Goal: Transaction & Acquisition: Obtain resource

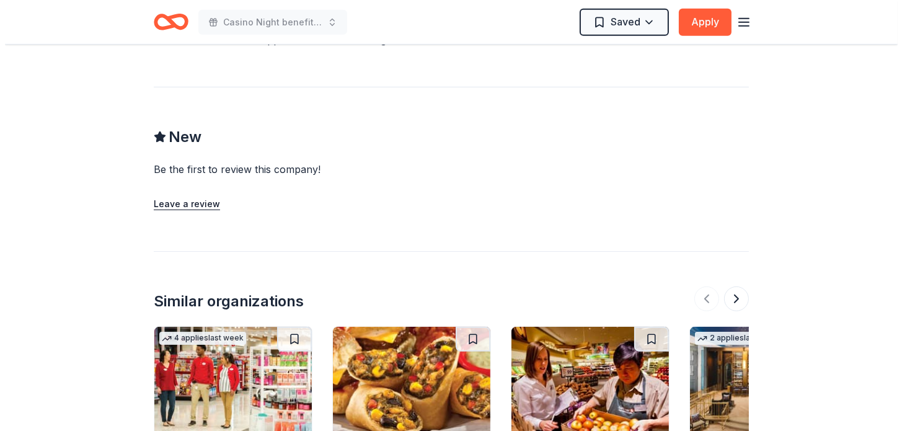
scroll to position [930, 0]
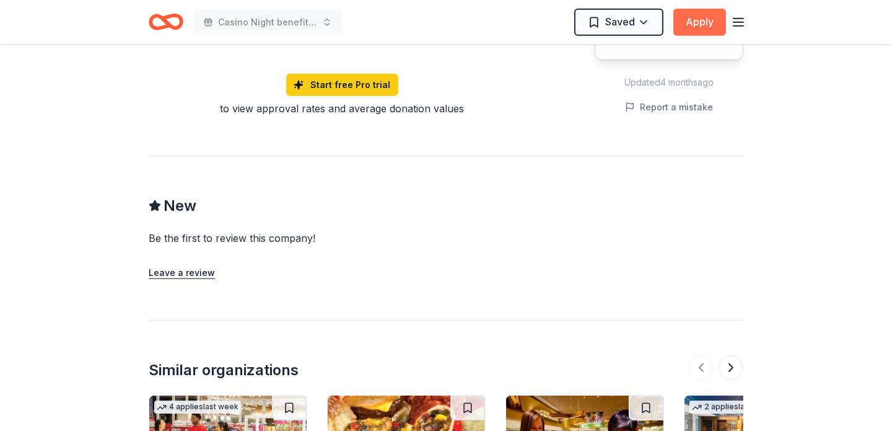
click at [695, 19] on button "Apply" at bounding box center [700, 22] width 53 height 27
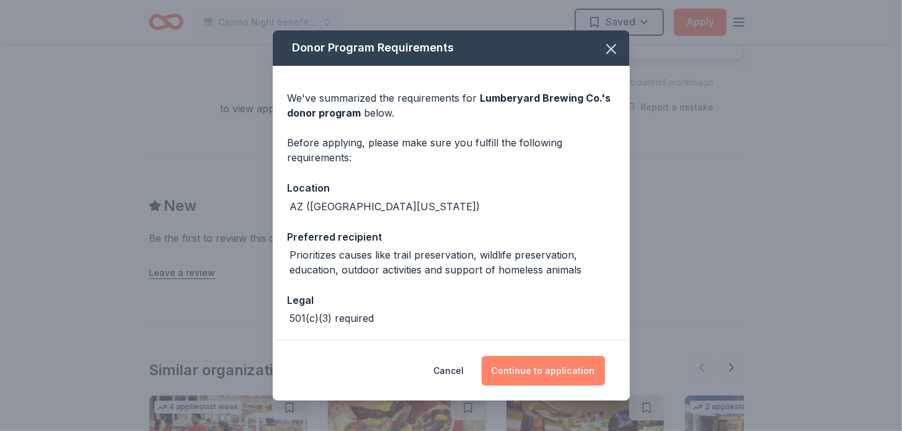
click at [511, 366] on button "Continue to application" at bounding box center [543, 371] width 123 height 30
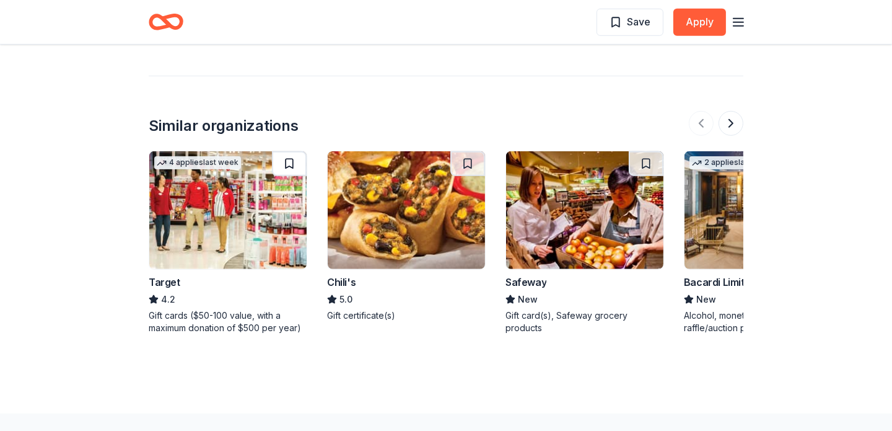
scroll to position [1219, 0]
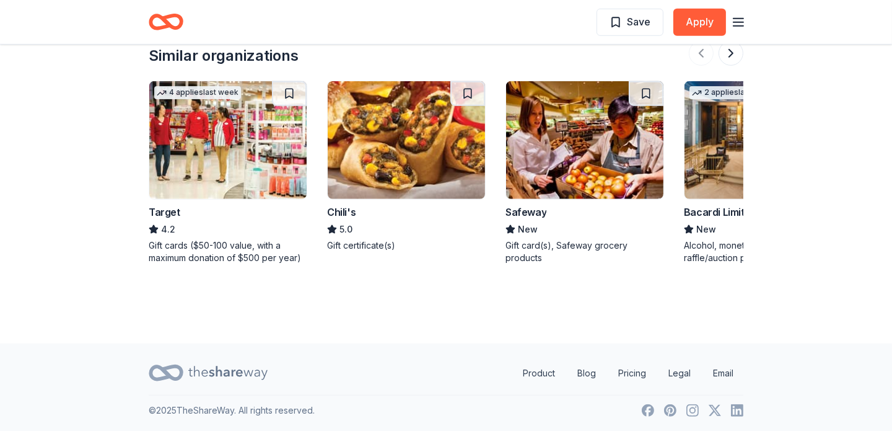
click at [351, 149] on img at bounding box center [406, 140] width 157 height 118
click at [727, 51] on button at bounding box center [731, 53] width 25 height 25
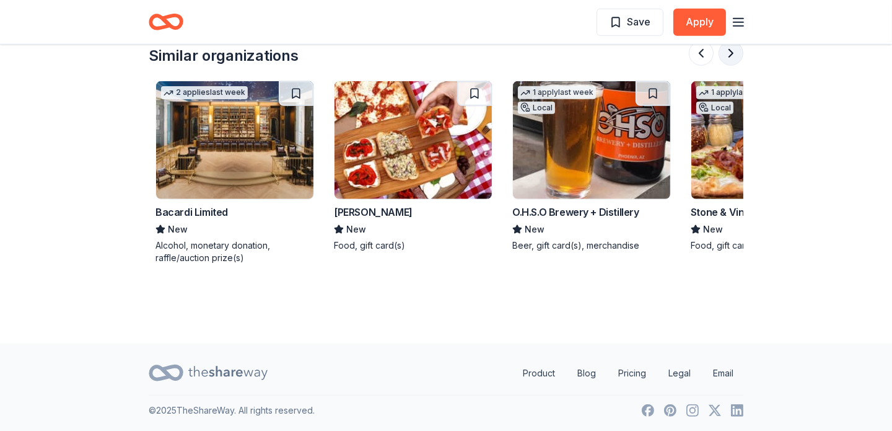
scroll to position [0, 535]
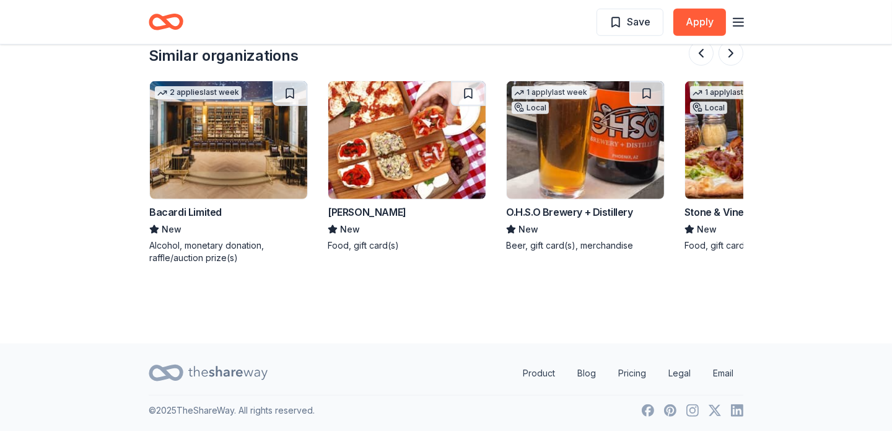
click at [618, 167] on img at bounding box center [585, 140] width 157 height 118
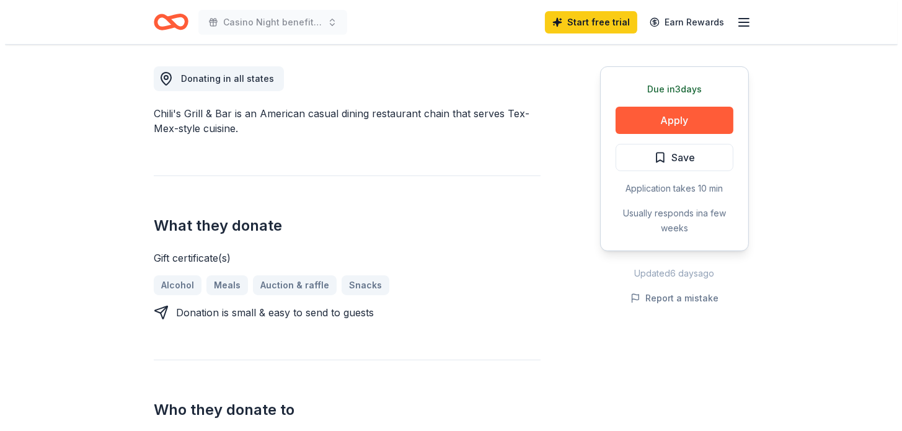
scroll to position [372, 0]
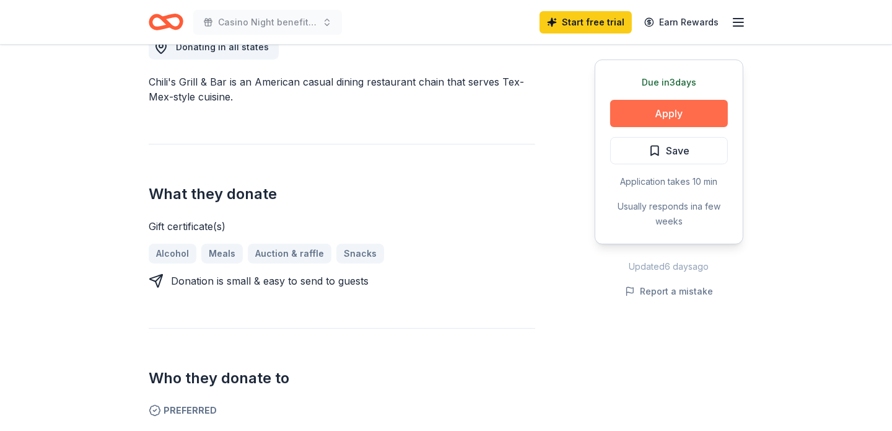
click at [687, 108] on button "Apply" at bounding box center [669, 113] width 118 height 27
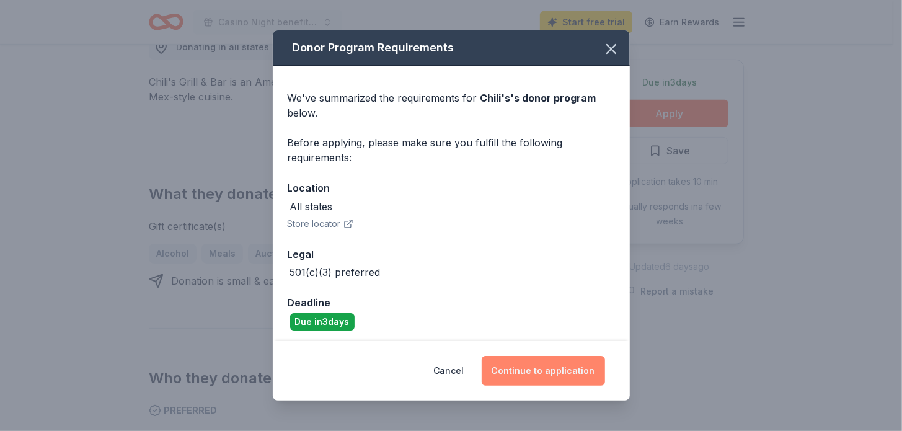
click at [552, 365] on button "Continue to application" at bounding box center [543, 371] width 123 height 30
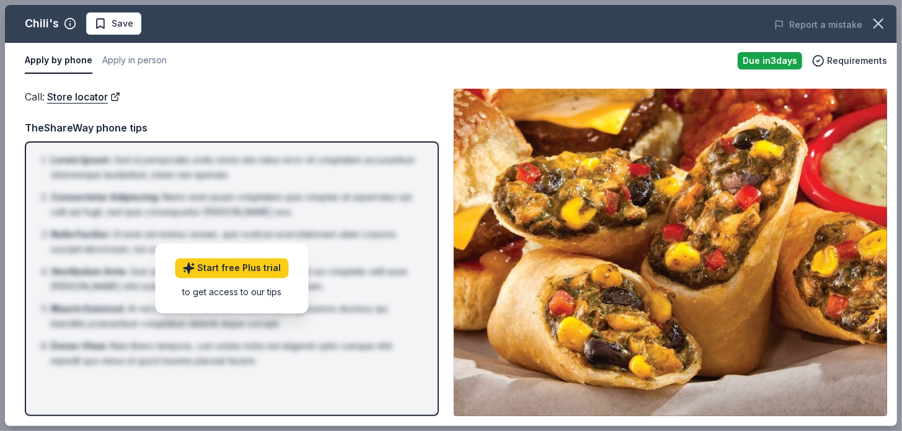
click at [237, 293] on div "to get access to our tips" at bounding box center [231, 292] width 113 height 13
click at [229, 266] on link "Start free Plus trial" at bounding box center [231, 268] width 113 height 20
click at [879, 68] on div "Due in 3 days Requirements" at bounding box center [811, 60] width 149 height 17
click at [182, 291] on div "to get access to our tips" at bounding box center [231, 292] width 113 height 13
click at [68, 123] on div "TheShareWay phone tips" at bounding box center [232, 128] width 414 height 16
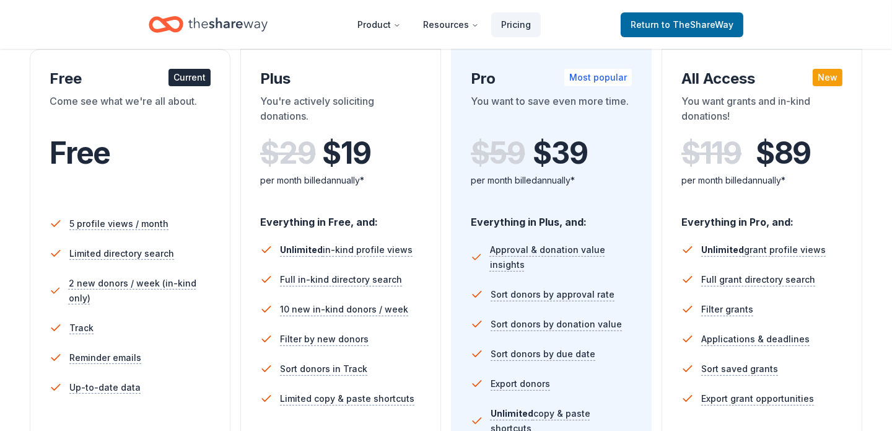
scroll to position [372, 0]
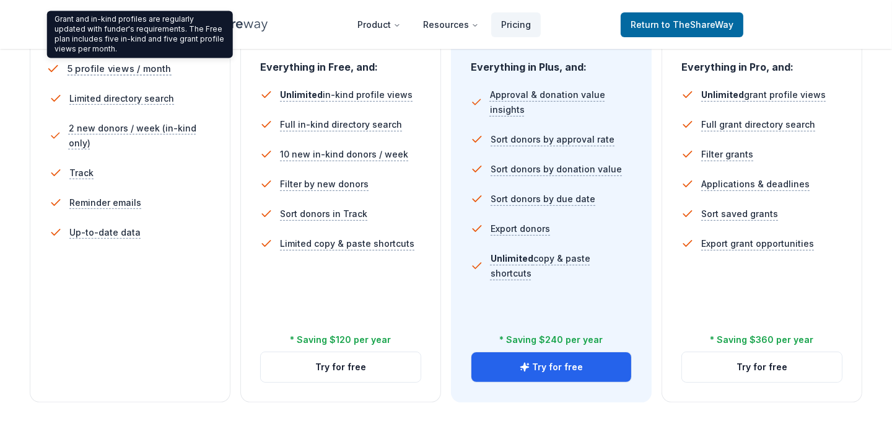
click at [145, 68] on span "5 profile views / month" at bounding box center [120, 68] width 104 height 15
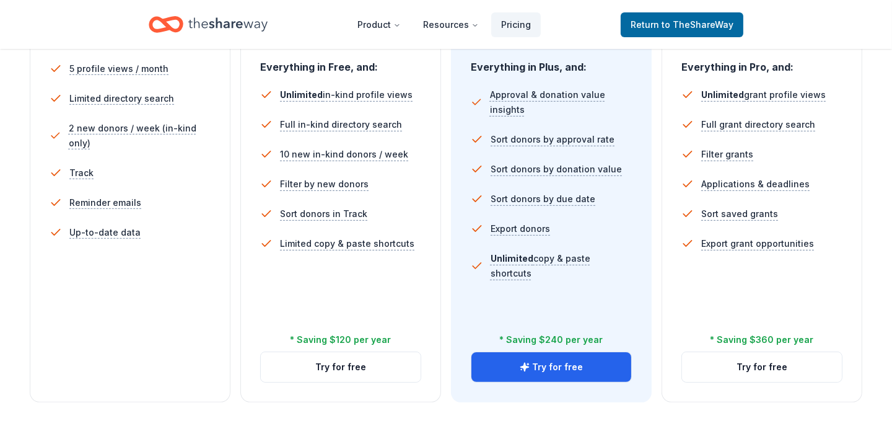
click at [147, 294] on div "5 profile views / month Limited directory search 2 new donors / week (in-kind o…" at bounding box center [130, 197] width 161 height 297
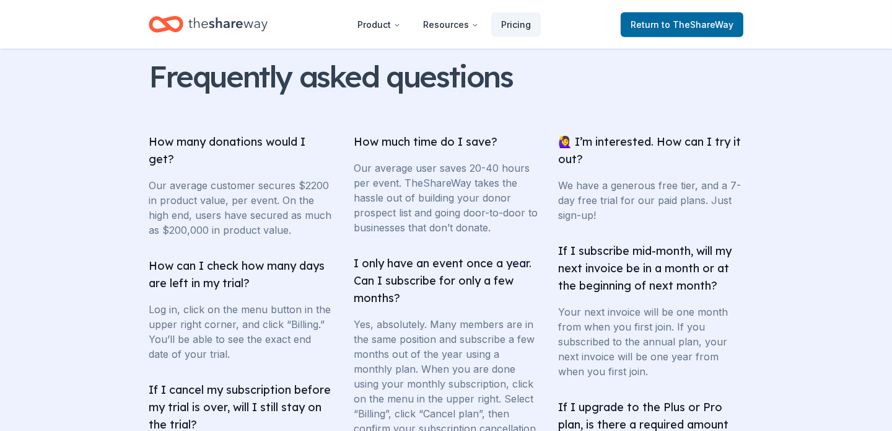
scroll to position [2168, 0]
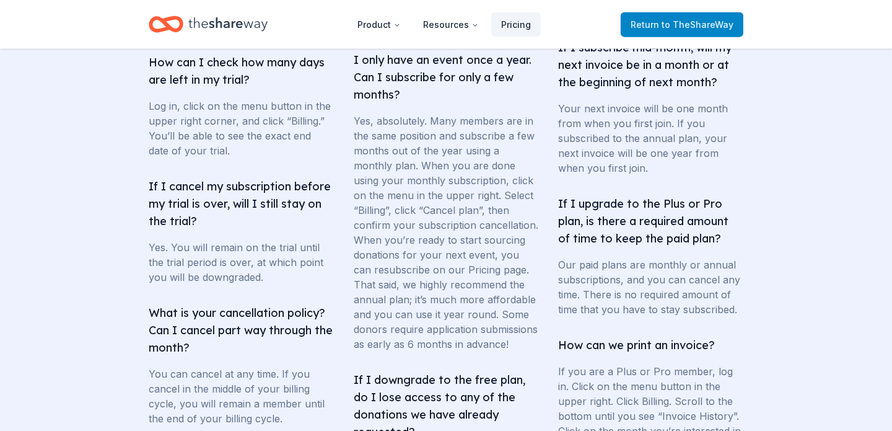
click at [674, 24] on span "to TheShareWay" at bounding box center [698, 24] width 72 height 11
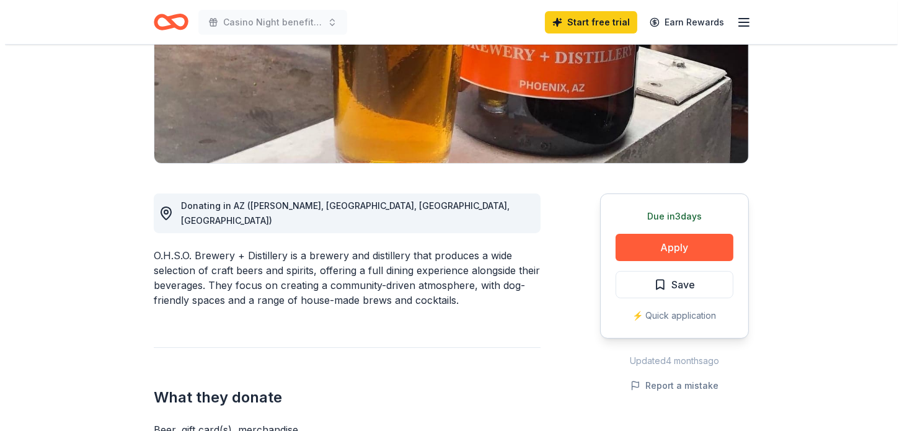
scroll to position [309, 0]
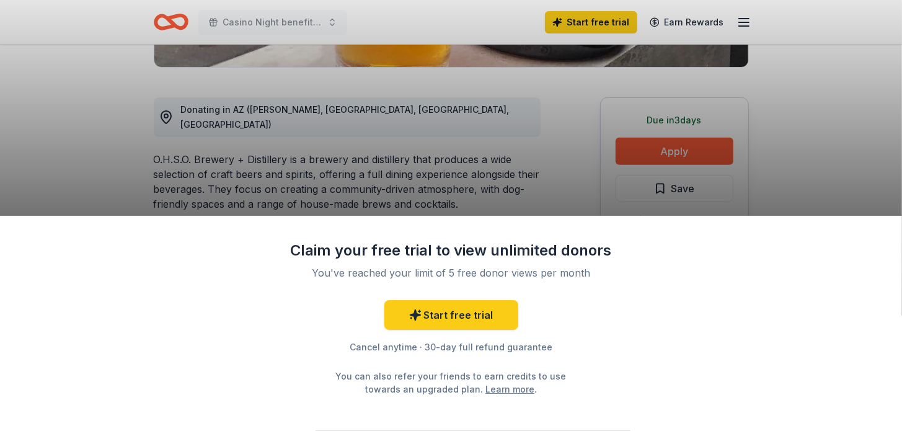
click at [651, 144] on div "Claim your free trial to view unlimited donors You've reached your limit of 5 f…" at bounding box center [451, 215] width 902 height 431
click at [396, 354] on div "Start free trial Cancel anytime · 30-day full refund guarantee You can also ref…" at bounding box center [451, 347] width 322 height 95
